Goal: Complete application form: Complete application form

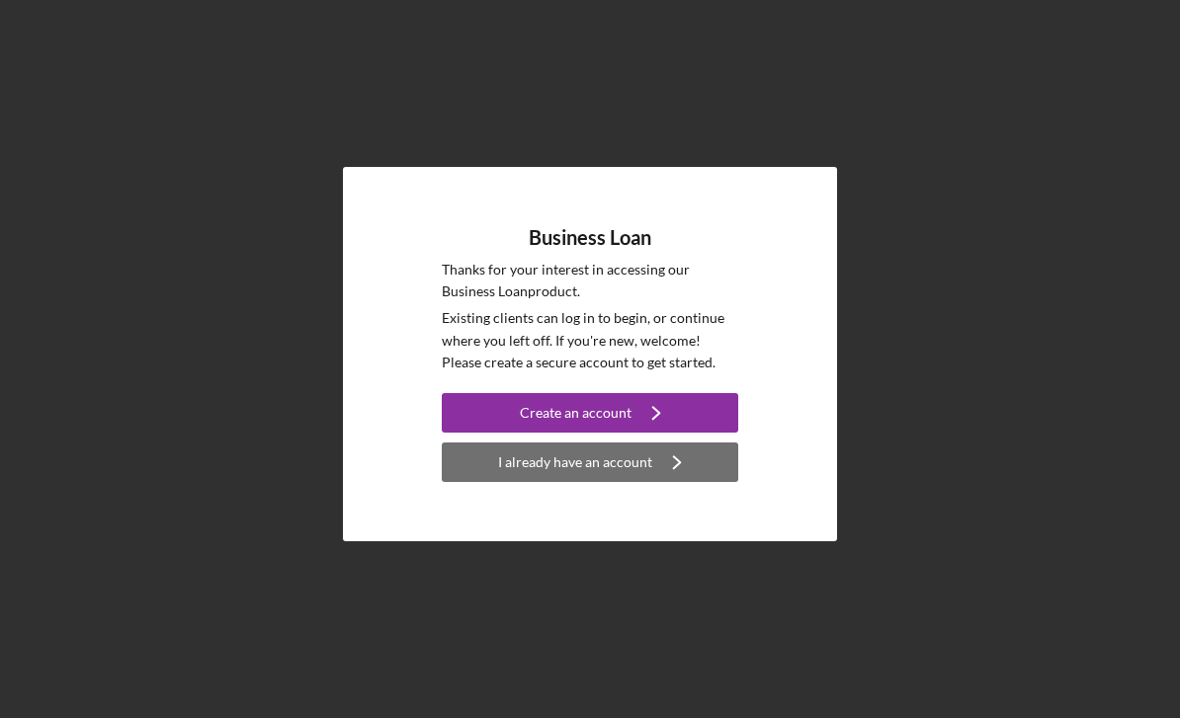
click at [652, 487] on icon "Icon/Navigate" at bounding box center [676, 462] width 49 height 49
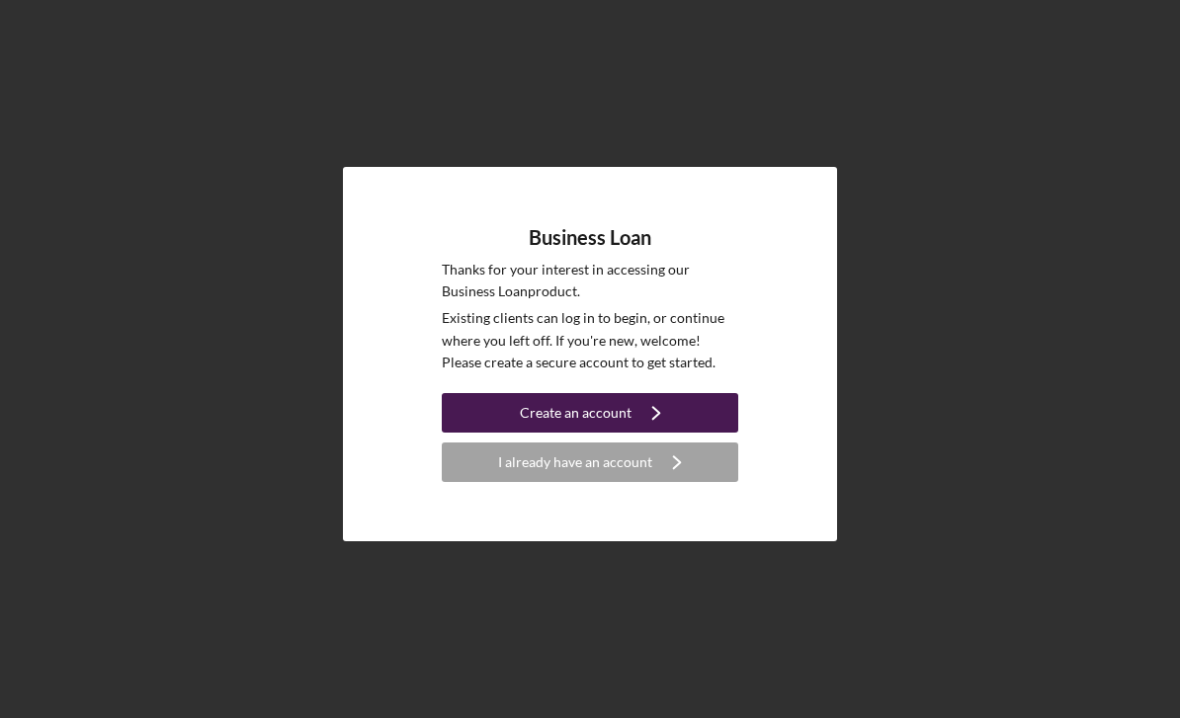
click at [642, 438] on icon "Icon/Navigate" at bounding box center [655, 412] width 49 height 49
